Goal: Task Accomplishment & Management: Complete application form

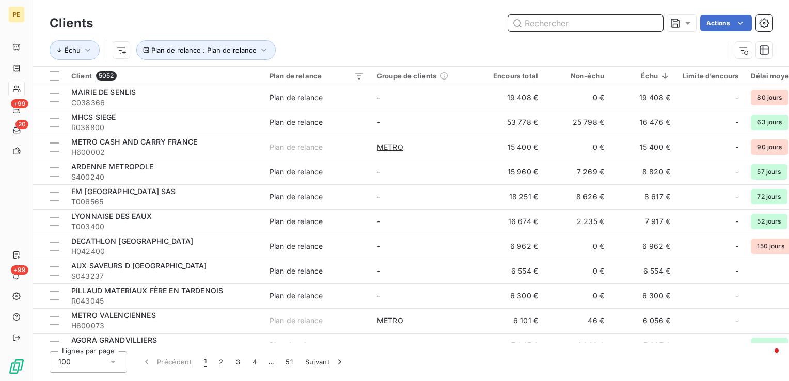
type input "i"
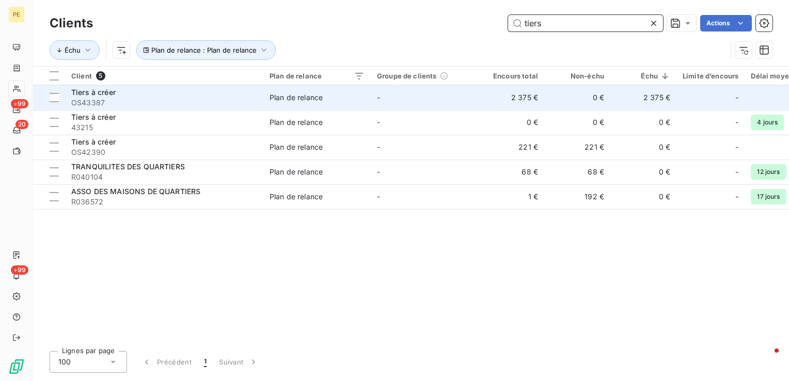
type input "tiers"
click at [153, 102] on span "OS43387" at bounding box center [164, 103] width 186 height 10
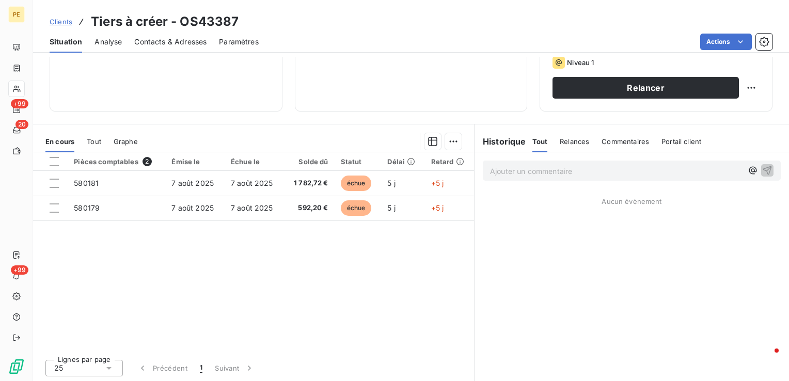
scroll to position [60, 0]
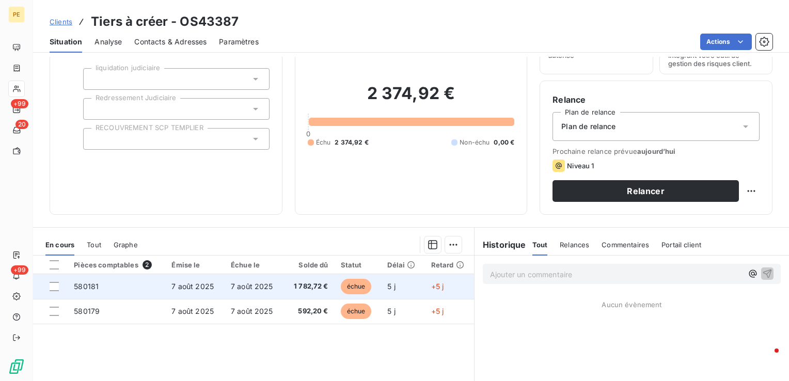
click at [228, 290] on td "7 août 2025" at bounding box center [254, 286] width 59 height 25
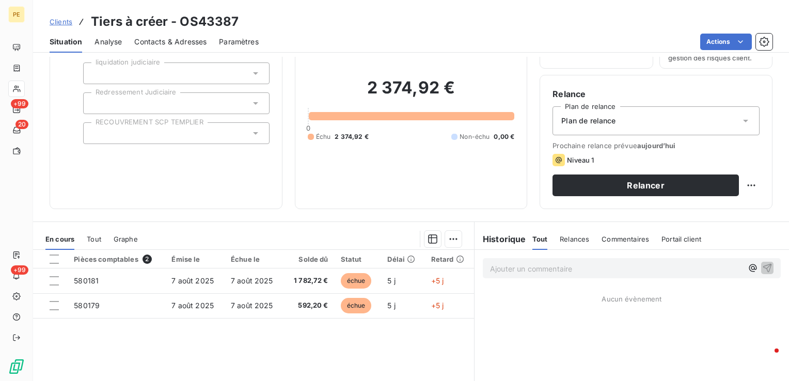
scroll to position [60, 0]
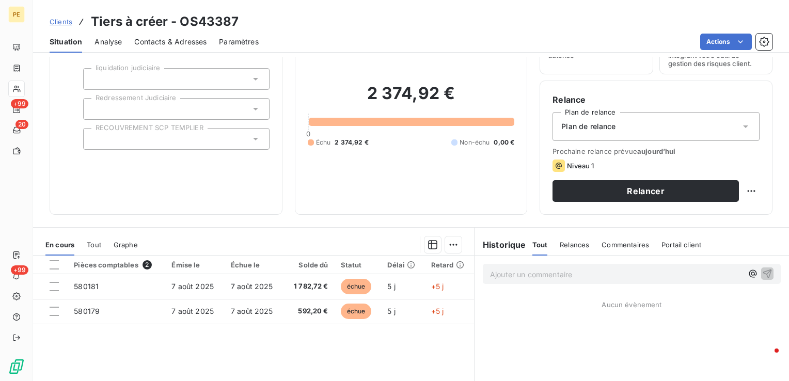
drag, startPoint x: 119, startPoint y: 38, endPoint x: 143, endPoint y: 43, distance: 23.8
click at [120, 38] on span "Analyse" at bounding box center [108, 42] width 27 height 10
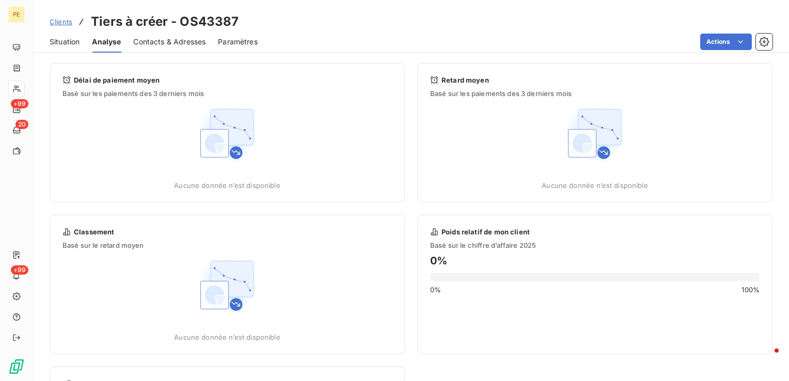
click at [156, 40] on span "Contacts & Adresses" at bounding box center [169, 42] width 72 height 10
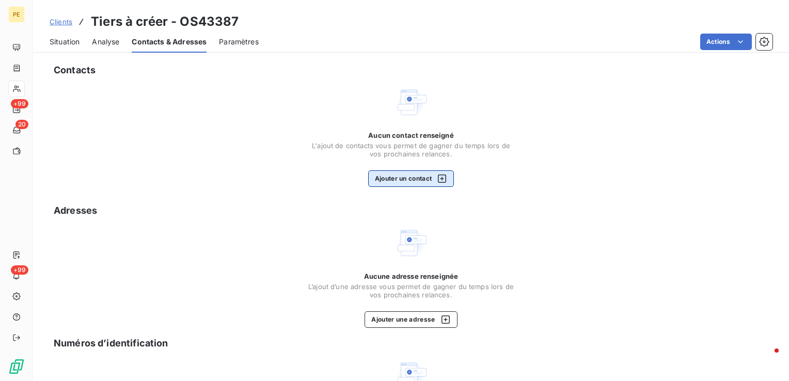
click at [413, 183] on button "Ajouter un contact" at bounding box center [411, 178] width 86 height 17
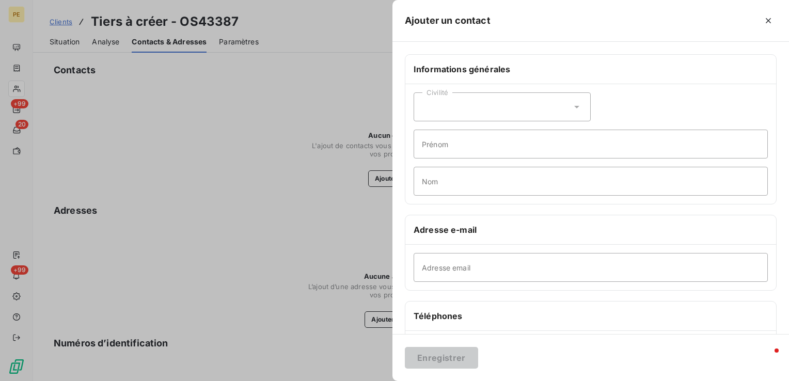
click at [457, 111] on div "Civilité" at bounding box center [502, 106] width 177 height 29
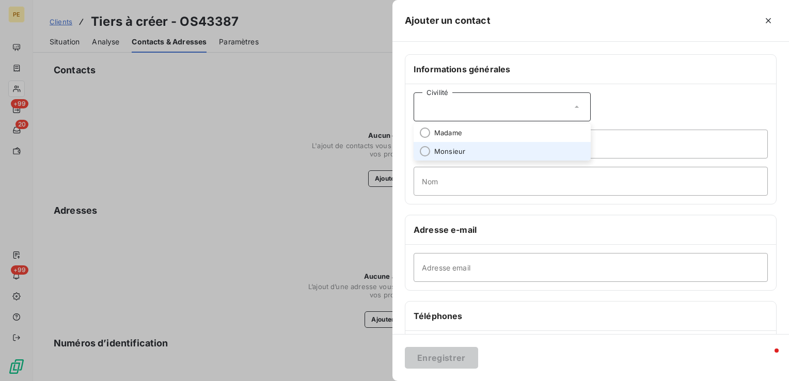
click at [458, 149] on span "Monsieur" at bounding box center [449, 152] width 31 height 10
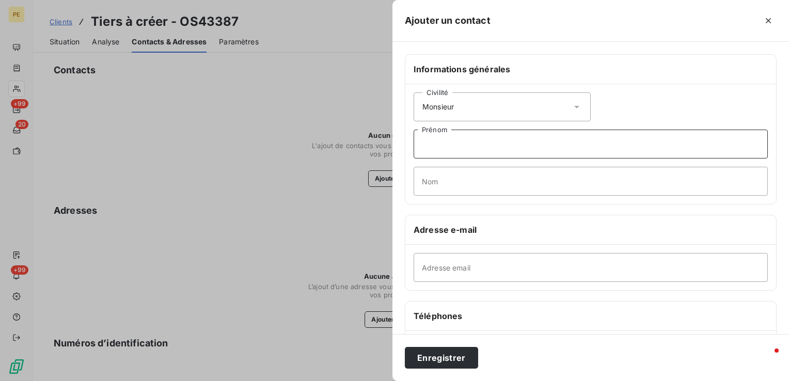
click at [459, 150] on input "Prénom" at bounding box center [591, 144] width 354 height 29
type input "[PERSON_NAME]"
click at [452, 185] on input "Nom" at bounding box center [591, 181] width 354 height 29
paste input "HAEFFLINGER"
type input "HAEFFLINGER"
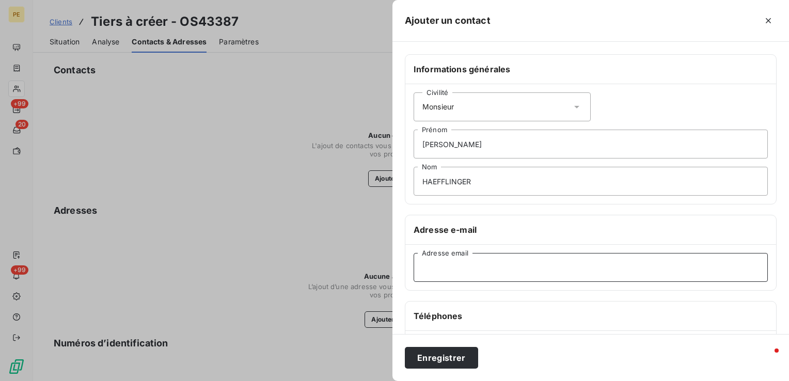
click at [452, 268] on input "Adresse email" at bounding box center [591, 267] width 354 height 29
paste input "[EMAIL_ADDRESS][PERSON_NAME][DOMAIN_NAME]"
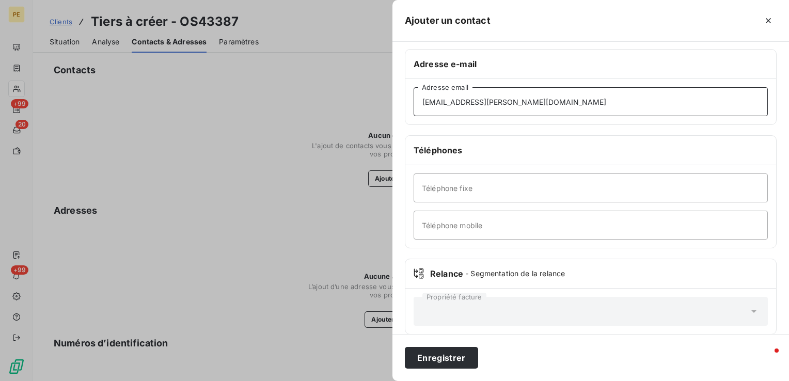
scroll to position [177, 0]
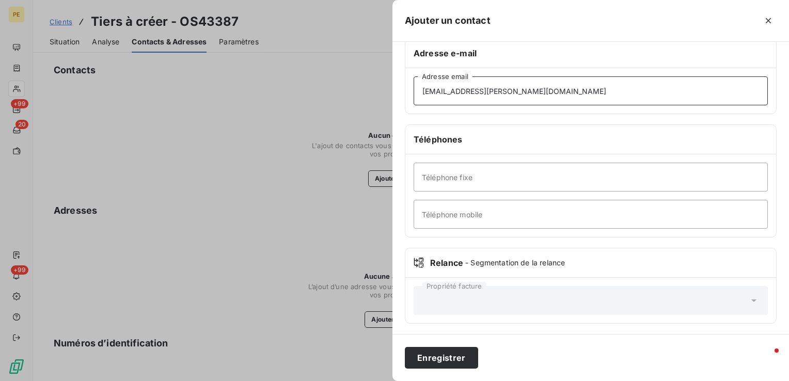
type input "[EMAIL_ADDRESS][PERSON_NAME][DOMAIN_NAME]"
click at [545, 219] on input "Téléphone mobile" at bounding box center [591, 214] width 354 height 29
paste input "0689428294"
type input "0689428294"
click at [463, 182] on input "Téléphone fixe" at bounding box center [591, 177] width 354 height 29
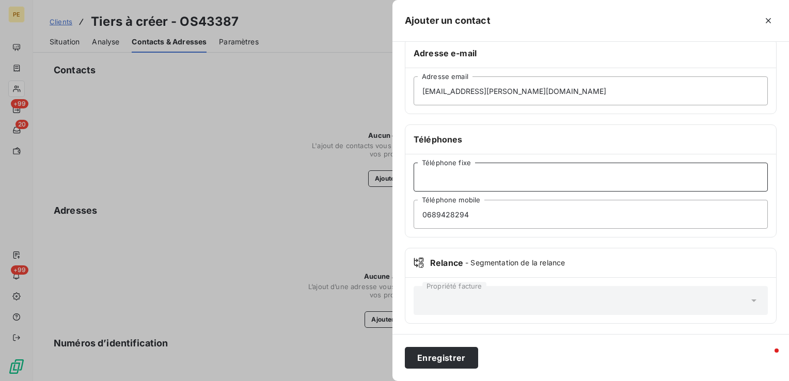
paste input "0389311270"
type input "0389311270"
click at [430, 357] on button "Enregistrer" at bounding box center [441, 358] width 73 height 22
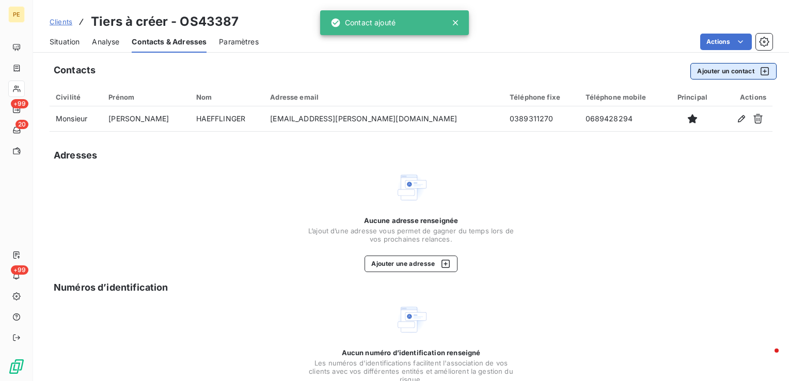
click at [719, 71] on button "Ajouter un contact" at bounding box center [734, 71] width 86 height 17
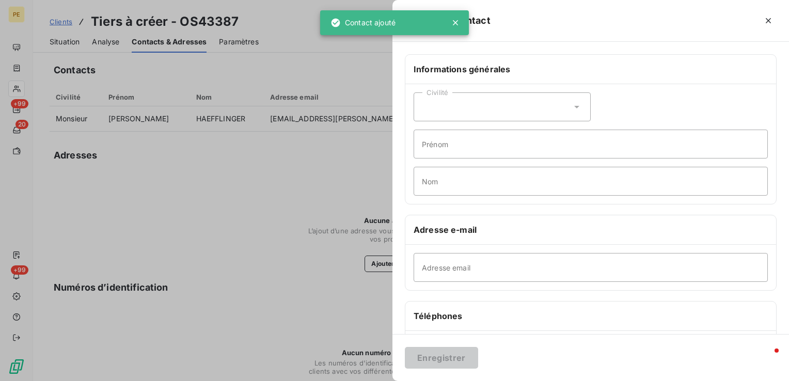
click at [438, 113] on div "Civilité" at bounding box center [502, 106] width 177 height 29
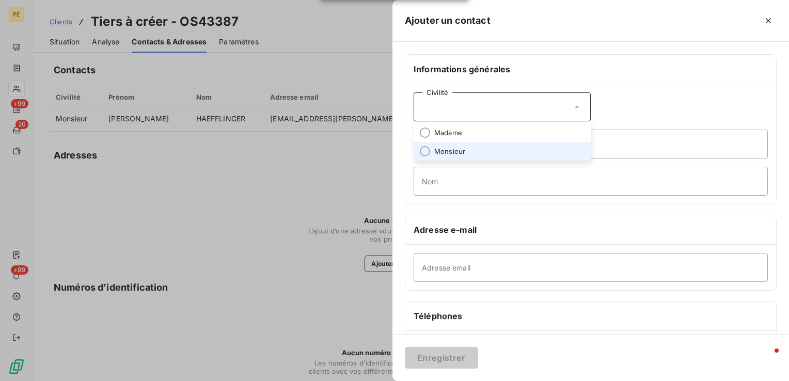
click at [436, 151] on span "Monsieur" at bounding box center [449, 152] width 31 height 10
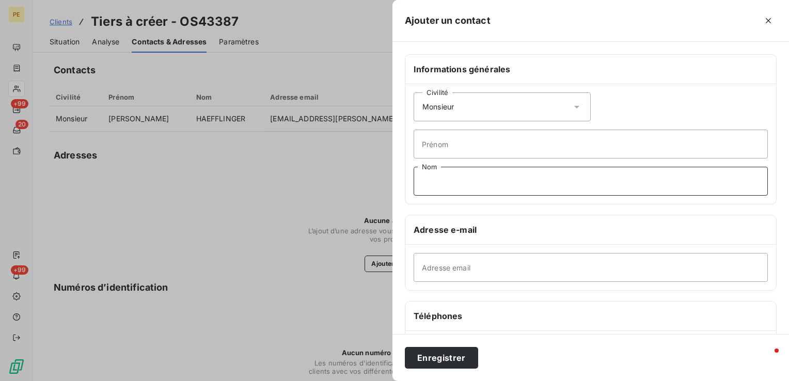
drag, startPoint x: 446, startPoint y: 185, endPoint x: 599, endPoint y: 179, distance: 153.0
click at [446, 185] on input "Nom" at bounding box center [591, 181] width 354 height 29
paste input "REMY"
type input "REMY"
click at [452, 134] on input "Prénom" at bounding box center [591, 144] width 354 height 29
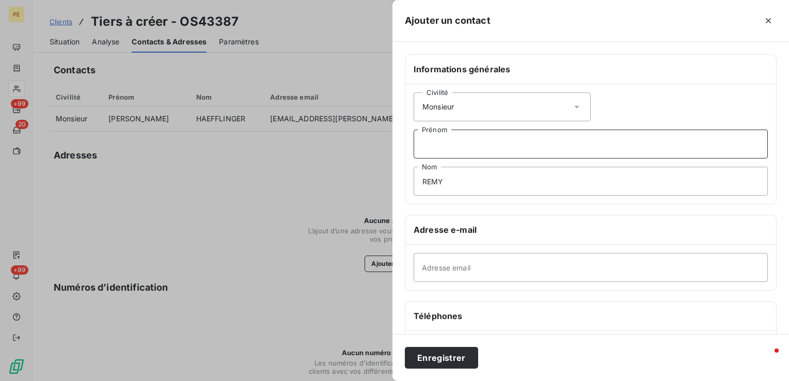
paste input "Fabien"
type input "Fabien"
click at [470, 268] on input "Adresse email" at bounding box center [591, 267] width 354 height 29
paste input "[PERSON_NAME][EMAIL_ADDRESS][PERSON_NAME][DOMAIN_NAME]"
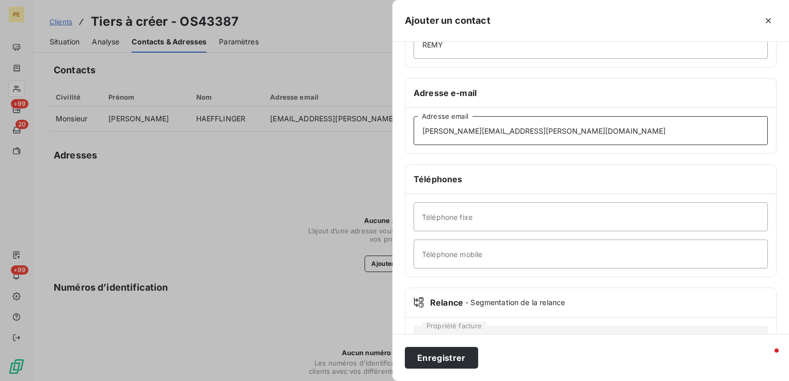
scroll to position [155, 0]
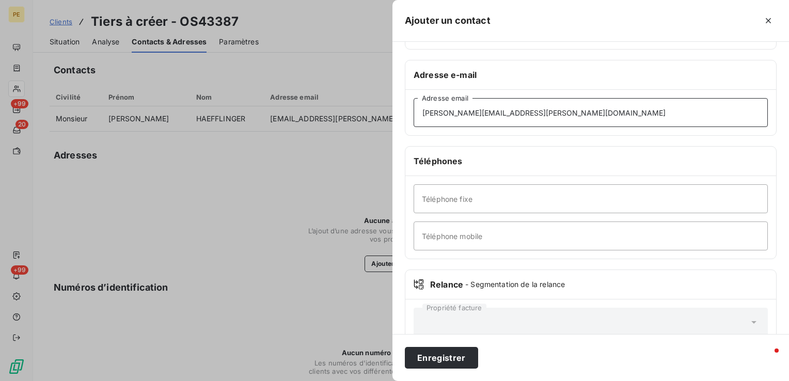
type input "[PERSON_NAME][EMAIL_ADDRESS][PERSON_NAME][DOMAIN_NAME]"
click at [496, 206] on input "Téléphone fixe" at bounding box center [591, 198] width 354 height 29
paste input "0389311270"
type input "0389311270"
click at [440, 356] on button "Enregistrer" at bounding box center [441, 358] width 73 height 22
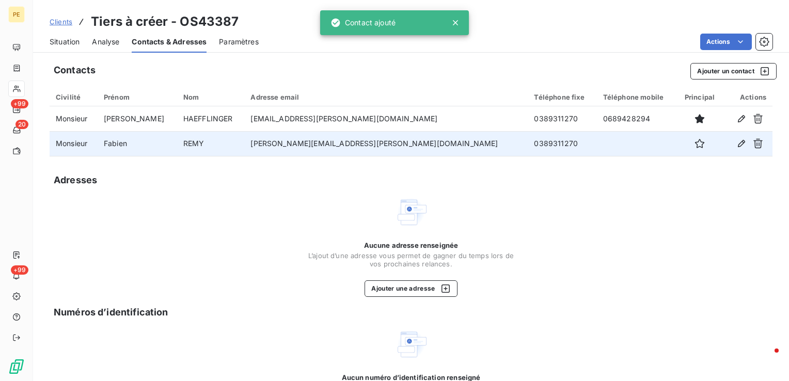
click at [333, 134] on td "[PERSON_NAME][EMAIL_ADDRESS][PERSON_NAME][DOMAIN_NAME]" at bounding box center [386, 143] width 284 height 25
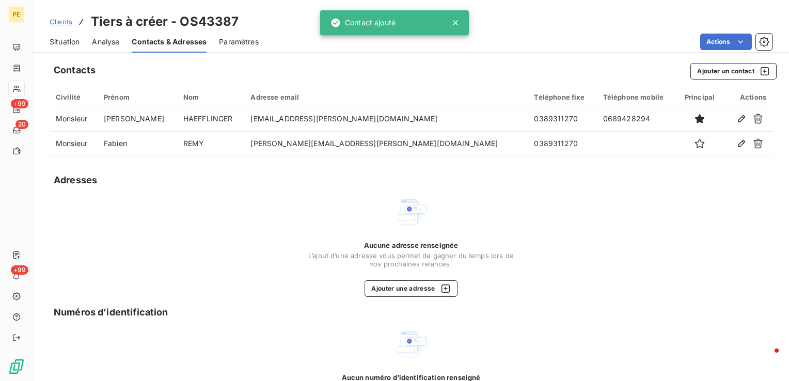
click at [70, 41] on span "Situation" at bounding box center [65, 42] width 30 height 10
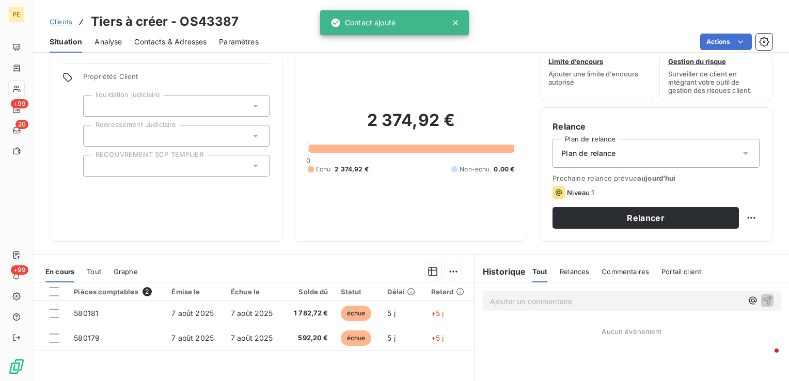
scroll to position [52, 0]
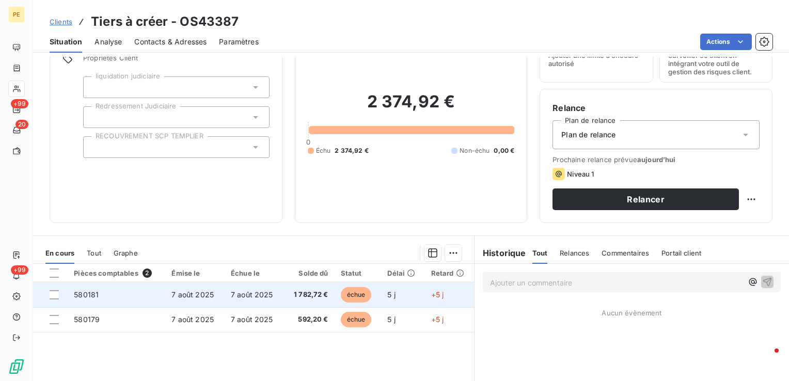
click at [225, 304] on td "7 août 2025" at bounding box center [254, 295] width 59 height 25
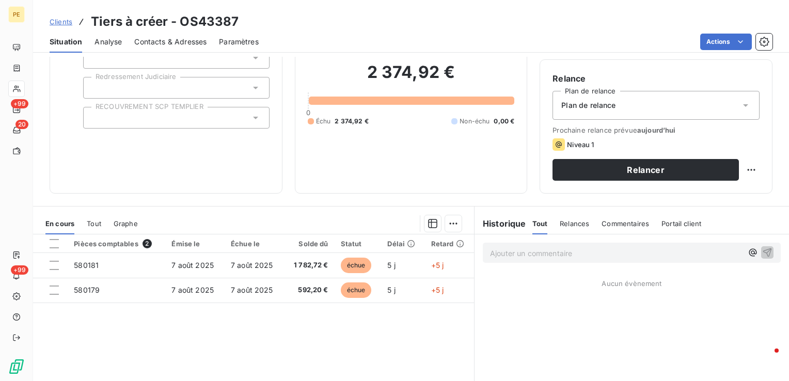
scroll to position [103, 0]
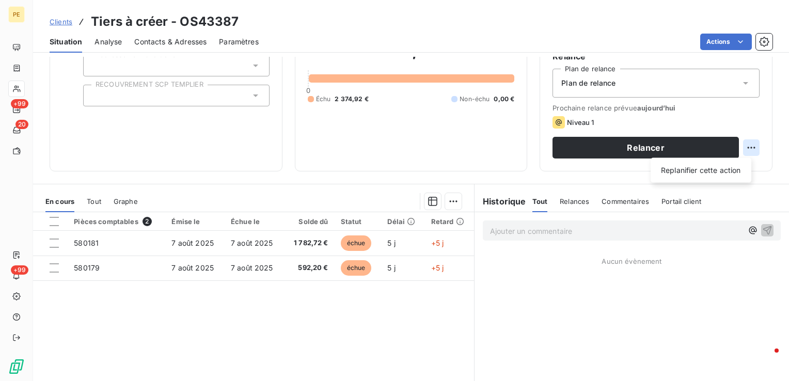
click at [746, 146] on html "PE +99 20 +99 Clients Tiers à créer - OS43387 Situation Analyse Contacts & Adre…" at bounding box center [394, 190] width 789 height 381
click at [729, 168] on div "Replanifier cette action" at bounding box center [701, 170] width 92 height 17
select select "7"
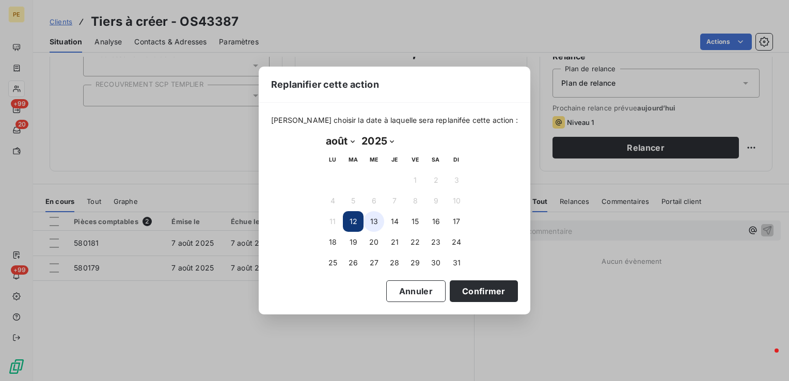
click at [370, 220] on button "13" at bounding box center [374, 221] width 21 height 21
click at [466, 295] on button "Confirmer" at bounding box center [484, 291] width 68 height 22
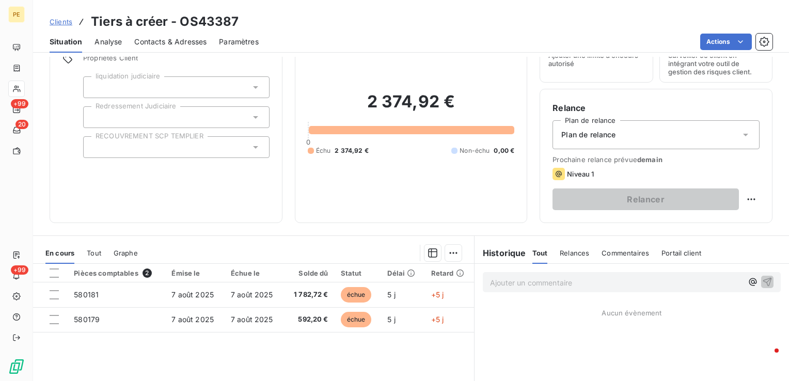
scroll to position [0, 0]
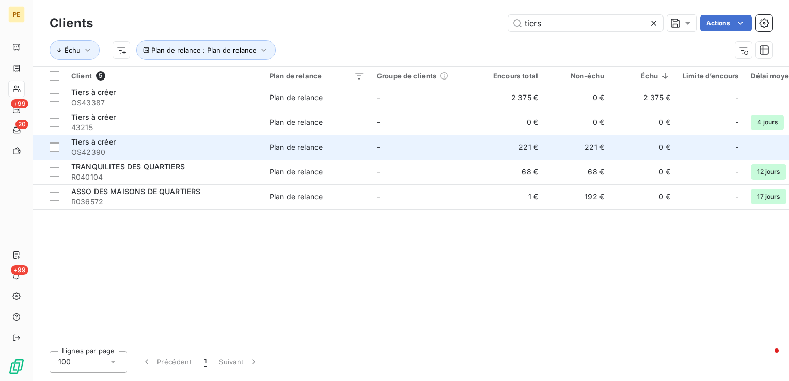
click at [109, 146] on span "Tiers à créer" at bounding box center [93, 141] width 44 height 9
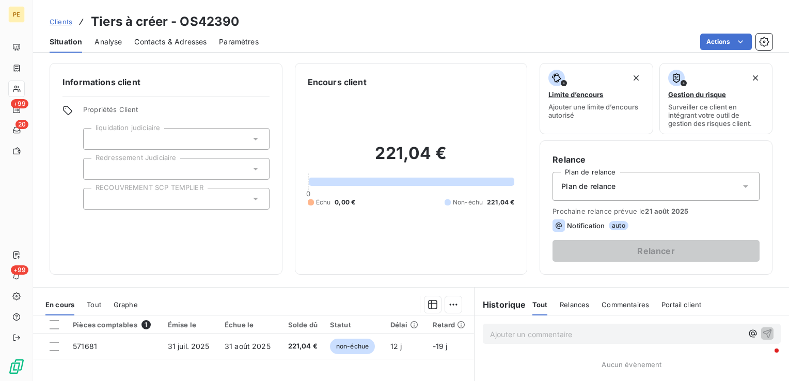
click at [168, 41] on span "Contacts & Adresses" at bounding box center [170, 42] width 72 height 10
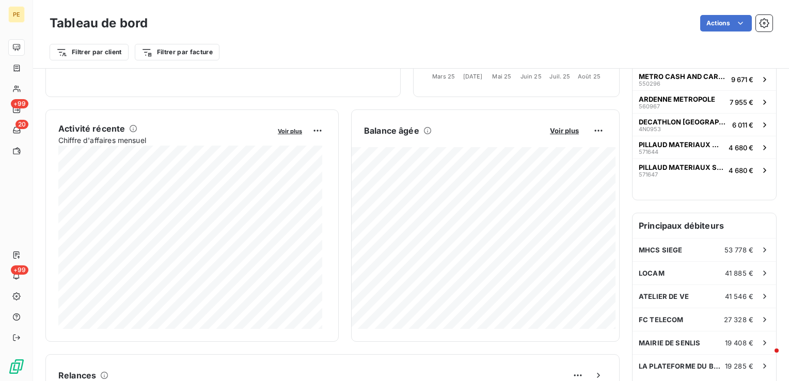
scroll to position [207, 0]
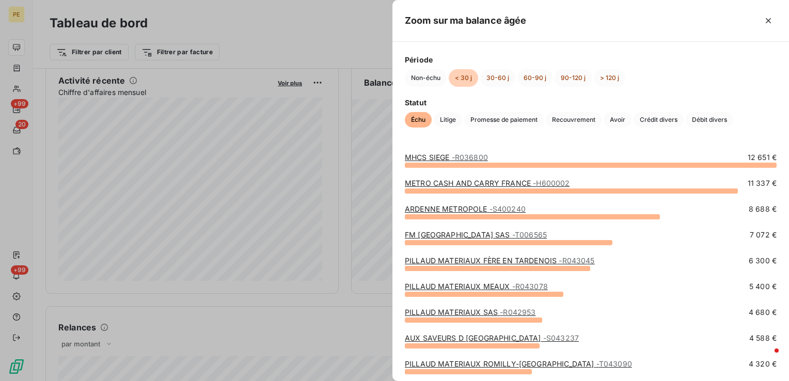
click at [451, 154] on link "MHCS SIEGE - R036800" at bounding box center [446, 157] width 83 height 9
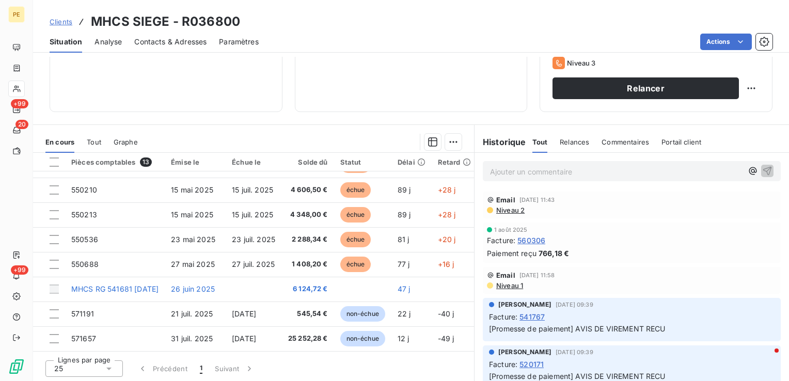
scroll to position [163, 0]
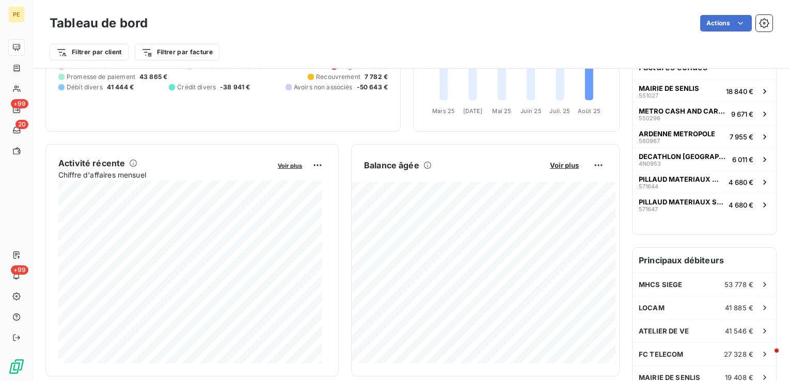
scroll to position [259, 0]
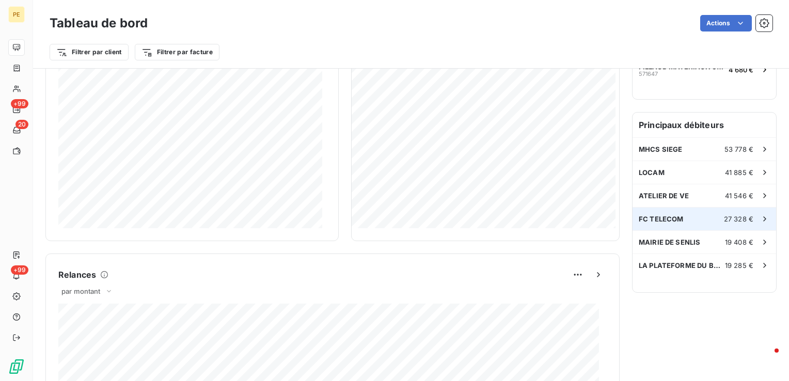
click at [673, 216] on span "FC TELECOM" at bounding box center [661, 219] width 45 height 8
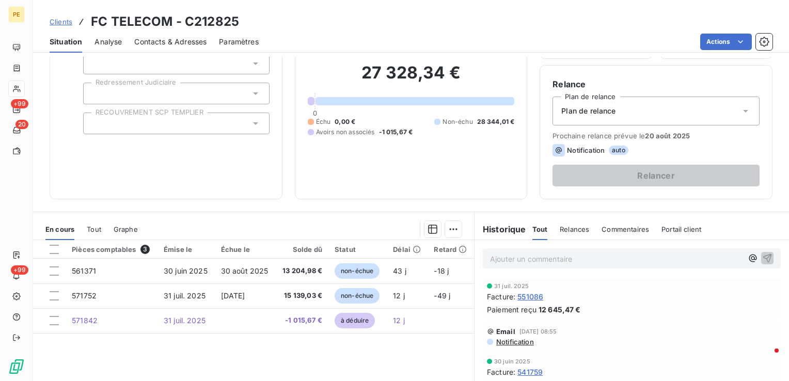
scroll to position [60, 0]
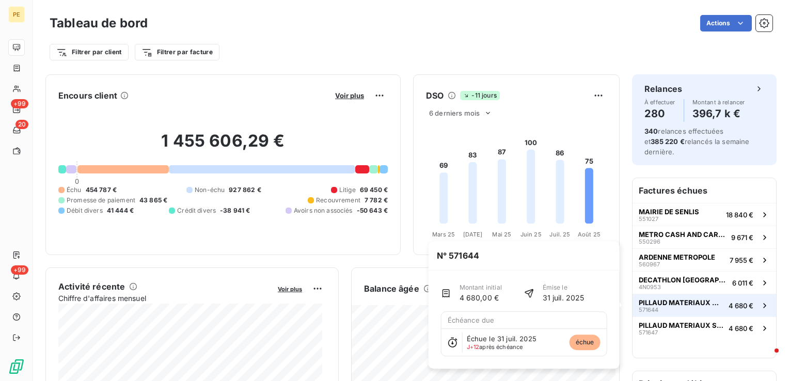
click at [647, 302] on span "PILLAUD MATERIAUX MEAUX" at bounding box center [682, 303] width 86 height 8
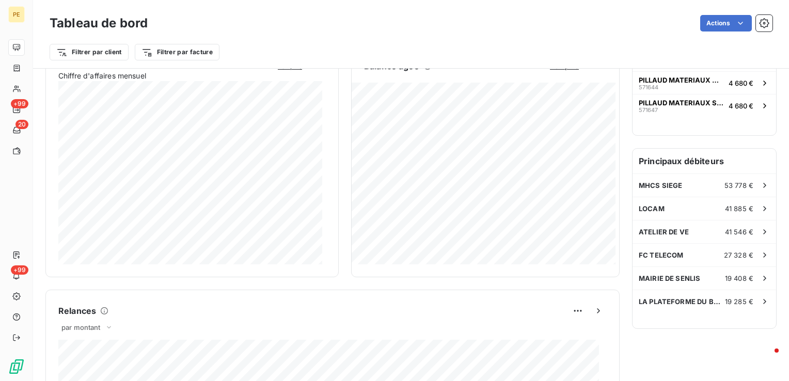
scroll to position [52, 0]
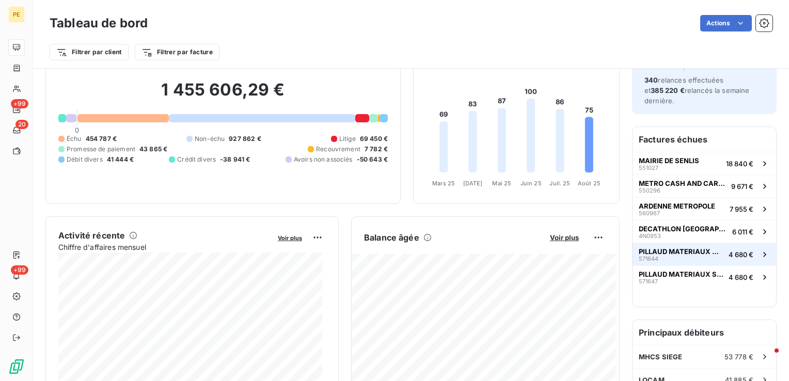
click at [650, 253] on span "PILLAUD MATERIAUX MEAUX" at bounding box center [682, 251] width 86 height 8
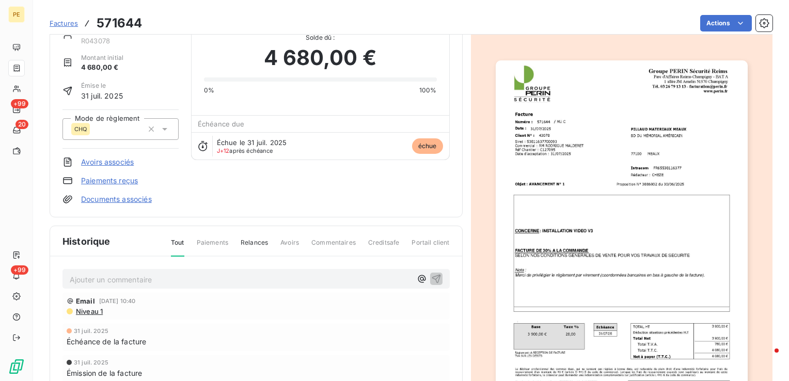
scroll to position [53, 0]
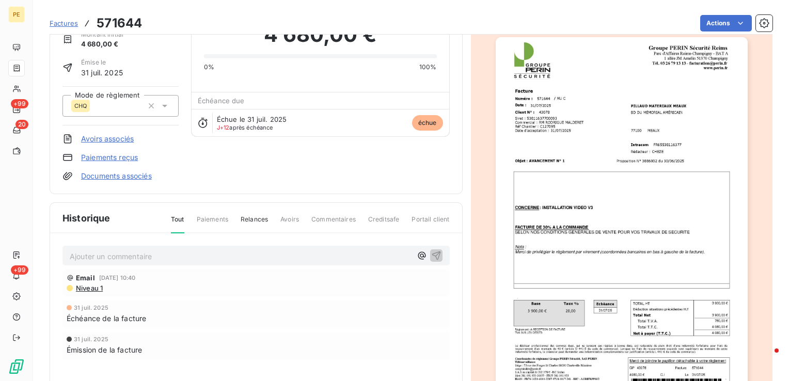
click at [92, 288] on span "Niveau 1" at bounding box center [89, 288] width 28 height 8
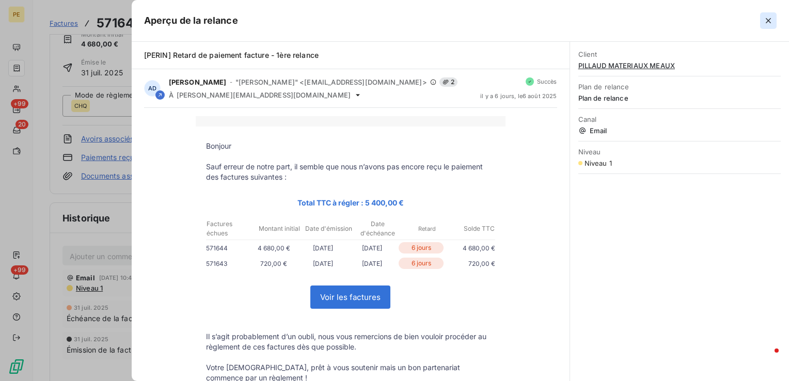
click at [768, 18] on icon "button" at bounding box center [768, 20] width 10 height 10
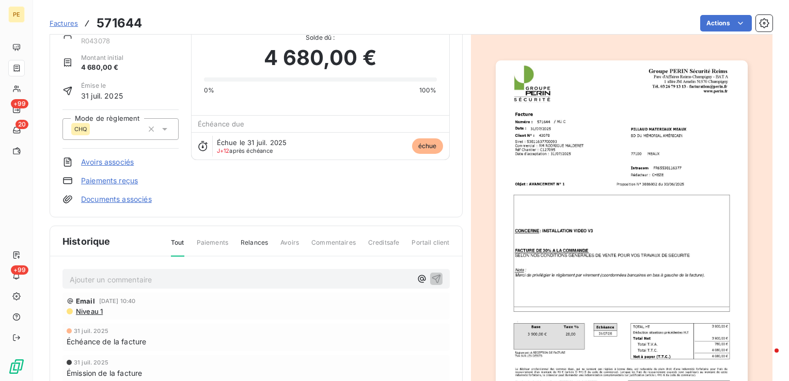
scroll to position [0, 0]
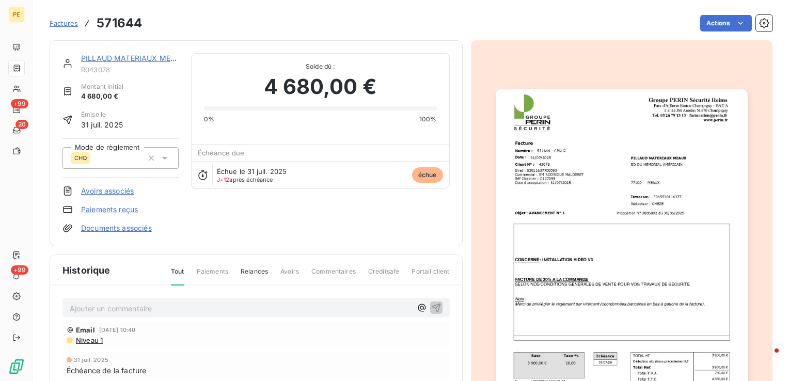
click at [65, 18] on link "Factures" at bounding box center [64, 23] width 28 height 10
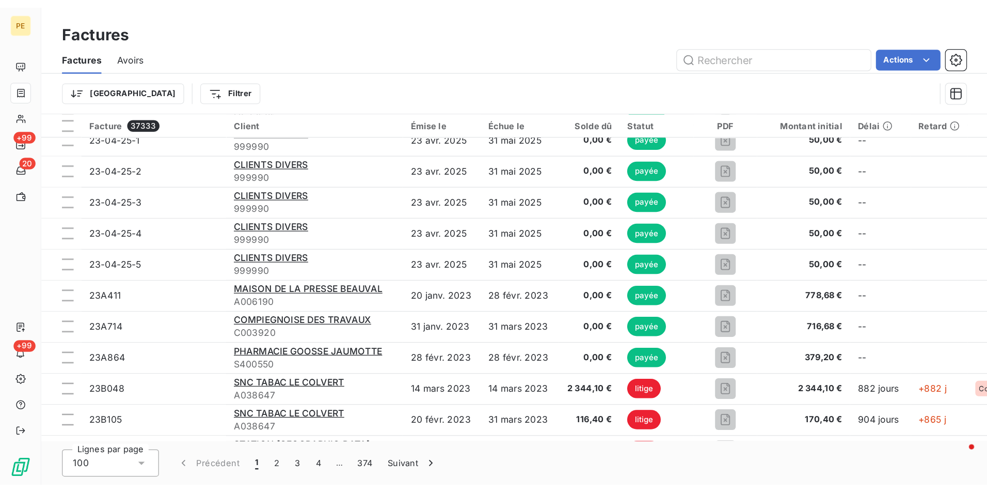
scroll to position [2241, 0]
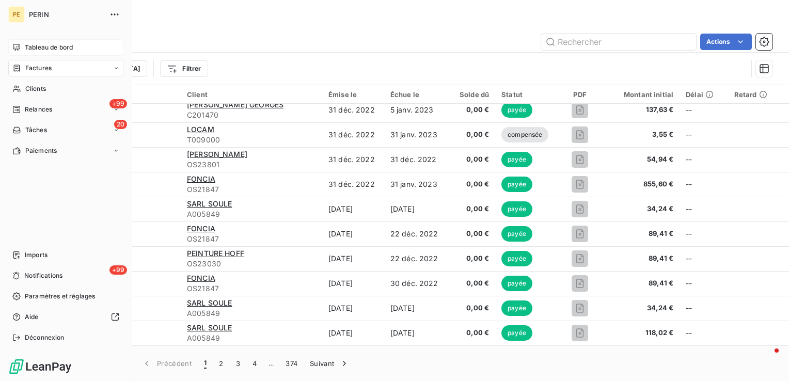
click at [27, 53] on div "Tableau de bord" at bounding box center [65, 47] width 115 height 17
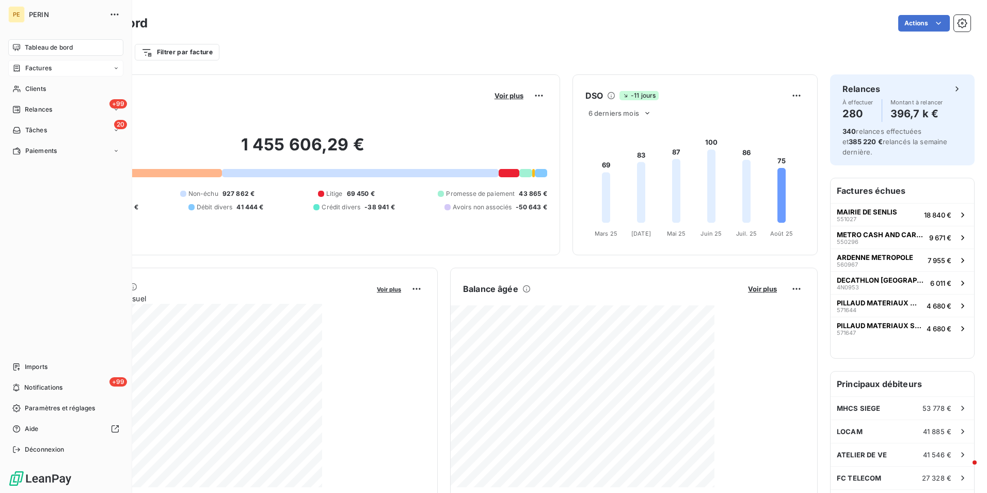
click at [32, 69] on span "Factures" at bounding box center [38, 68] width 26 height 9
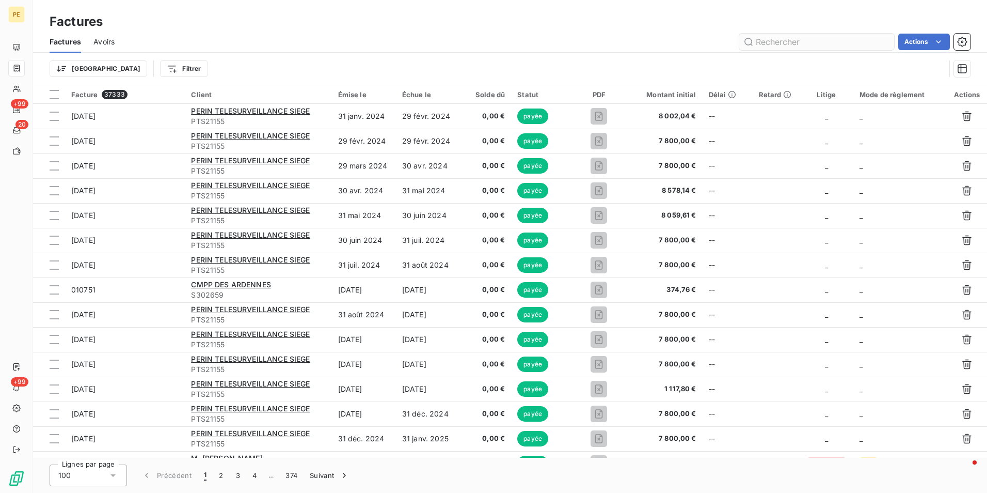
click at [764, 40] on input "text" at bounding box center [817, 42] width 155 height 17
type input "23C292"
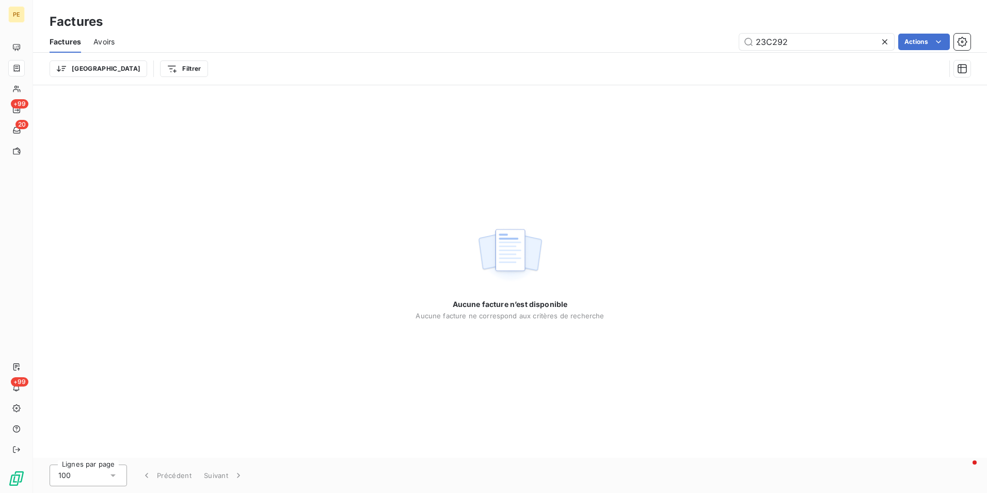
drag, startPoint x: 818, startPoint y: 40, endPoint x: 603, endPoint y: 33, distance: 215.5
click at [608, 44] on div "23C292 Actions" at bounding box center [549, 42] width 844 height 17
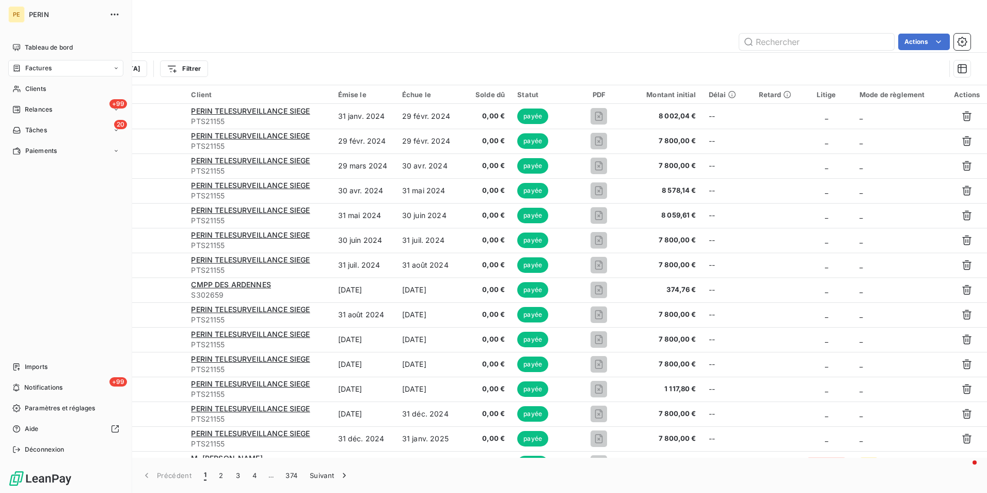
click at [26, 88] on span "Clients" at bounding box center [35, 88] width 21 height 9
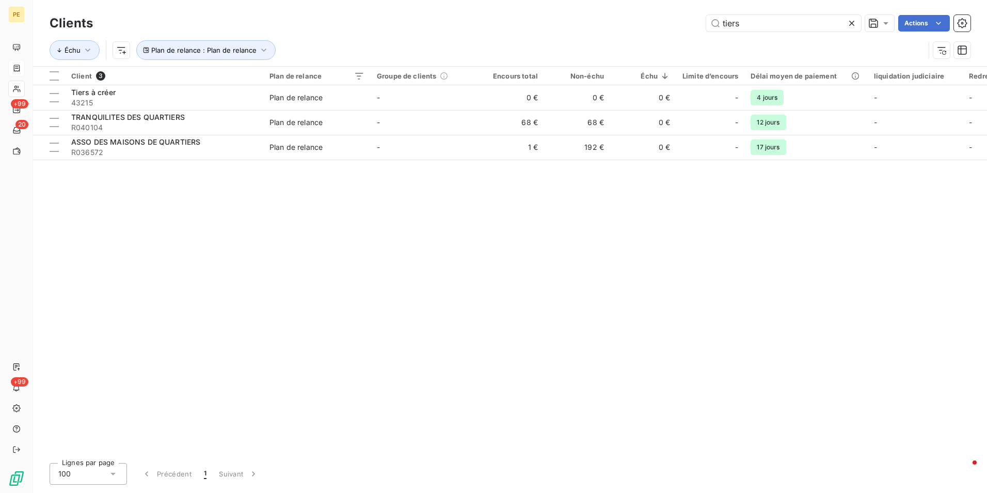
drag, startPoint x: 772, startPoint y: 17, endPoint x: 509, endPoint y: 28, distance: 263.6
click at [524, 29] on div "tiers Actions" at bounding box center [538, 23] width 866 height 17
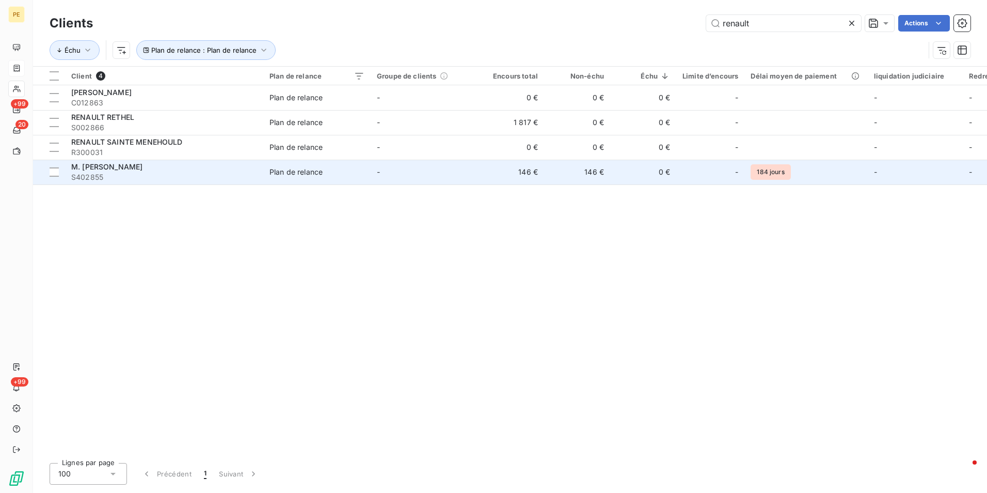
type input "renault"
click at [150, 172] on span "S402855" at bounding box center [164, 177] width 186 height 10
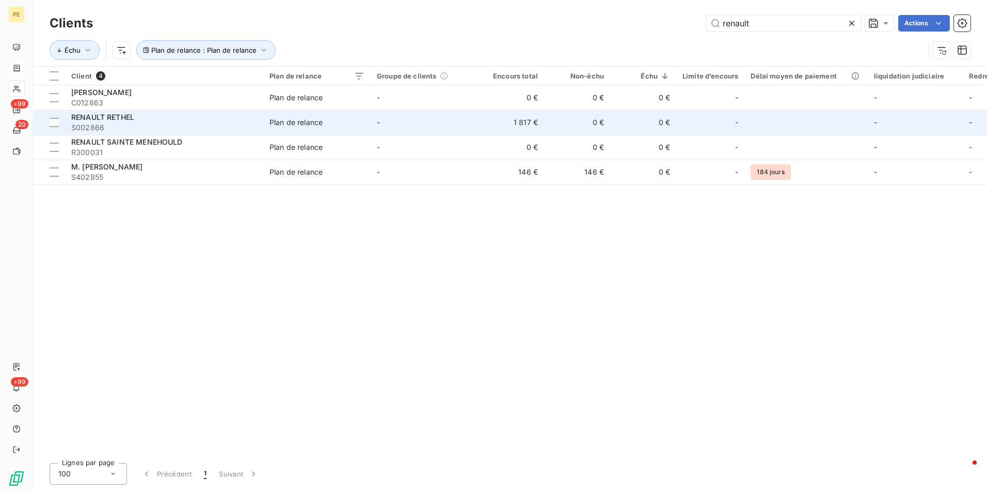
click at [150, 118] on div "RENAULT RETHEL" at bounding box center [164, 117] width 186 height 10
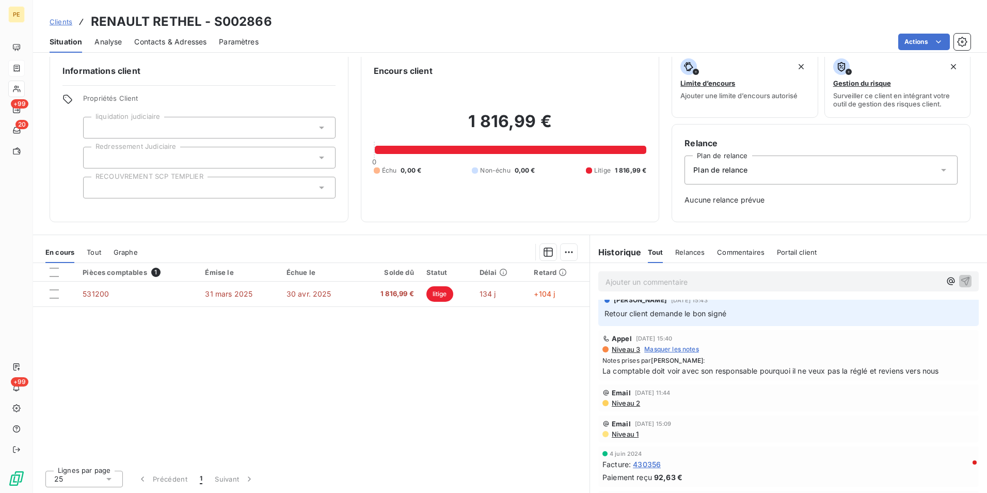
scroll to position [207, 0]
